Goal: Task Accomplishment & Management: Complete application form

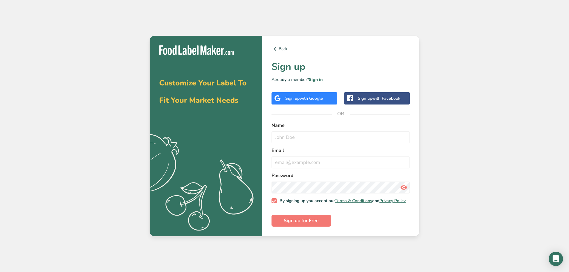
click at [308, 96] on span "with Google" at bounding box center [310, 99] width 23 height 6
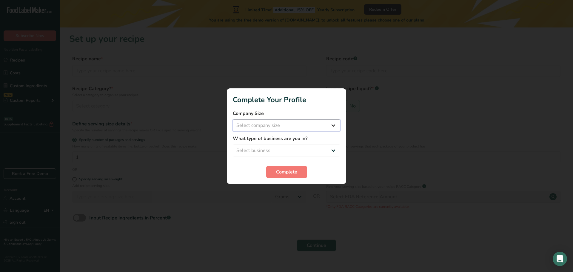
click at [315, 126] on select "Select company size" at bounding box center [286, 125] width 107 height 12
select select "2"
click at [233, 119] on select "Select company size Fewer than 10 Employees 10 to 50 Employees 51 to 500 Employ…" at bounding box center [286, 125] width 107 height 12
click at [301, 153] on select "Select business Packaged Food Manufacturer Restaurant & Cafe Bakery Meal Plans …" at bounding box center [286, 150] width 107 height 12
select select "1"
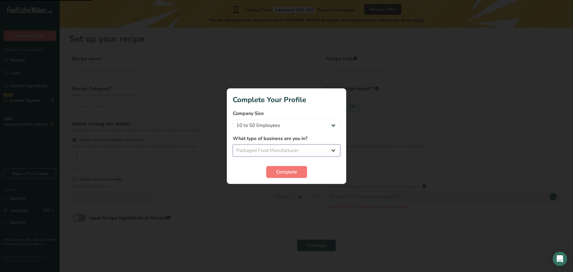
click at [233, 144] on select "Select business Packaged Food Manufacturer Restaurant & Cafe Bakery Meal Plans …" at bounding box center [286, 150] width 107 height 12
click at [294, 170] on span "Complete" at bounding box center [286, 171] width 21 height 7
